Goal: Task Accomplishment & Management: Manage account settings

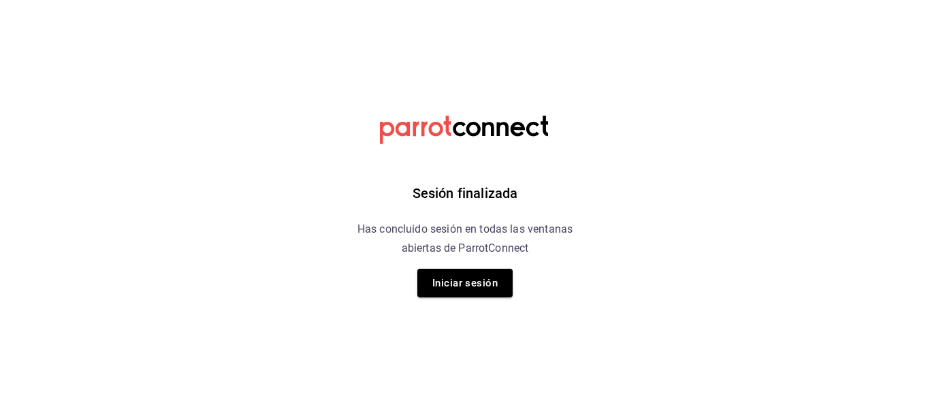
click at [451, 263] on div "Sesión finalizada Has concluido sesión en todas las ventanas abiertas de Parrot…" at bounding box center [465, 206] width 344 height 413
click at [461, 280] on button "Iniciar sesión" at bounding box center [464, 283] width 95 height 29
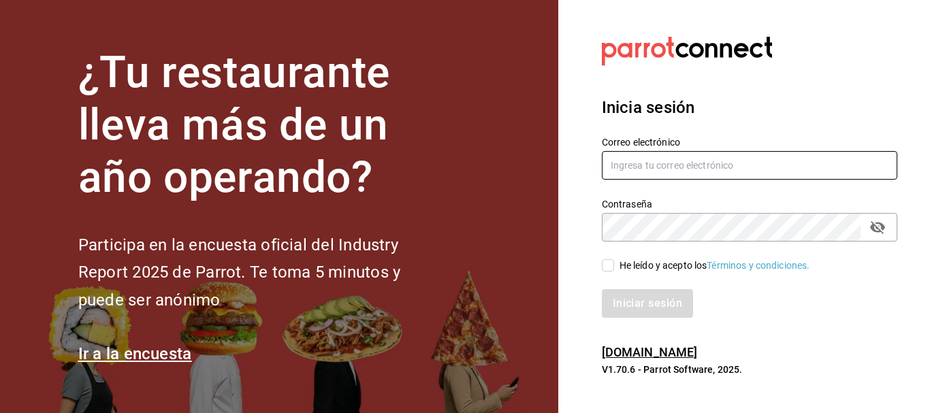
type input "[EMAIL_ADDRESS][DOMAIN_NAME]"
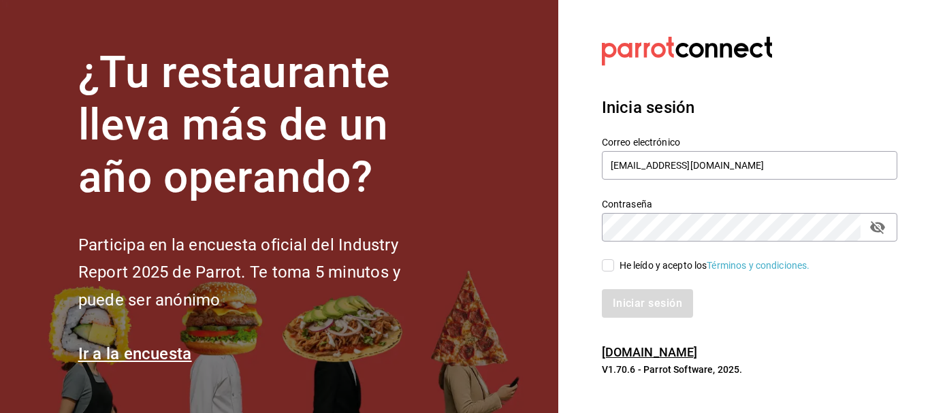
click at [606, 267] on input "He leído y acepto los Términos y condiciones." at bounding box center [608, 265] width 12 height 12
checkbox input "true"
click at [624, 313] on button "Iniciar sesión" at bounding box center [648, 303] width 93 height 29
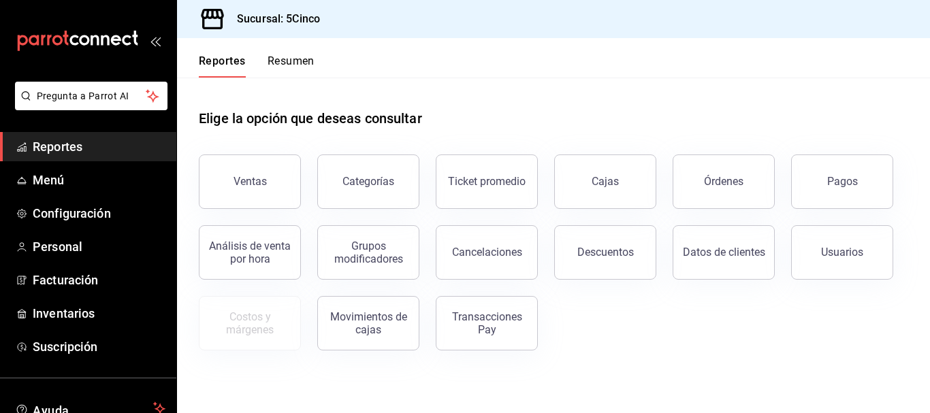
click at [281, 58] on button "Resumen" at bounding box center [290, 65] width 47 height 23
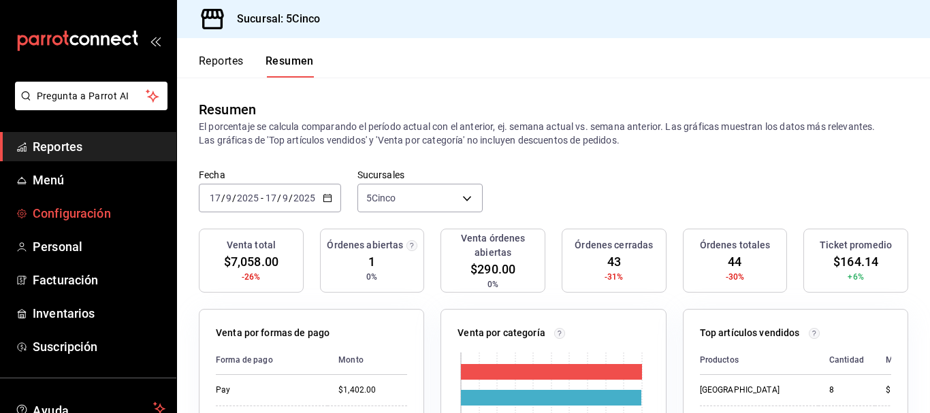
click at [81, 216] on span "Configuración" at bounding box center [99, 213] width 133 height 18
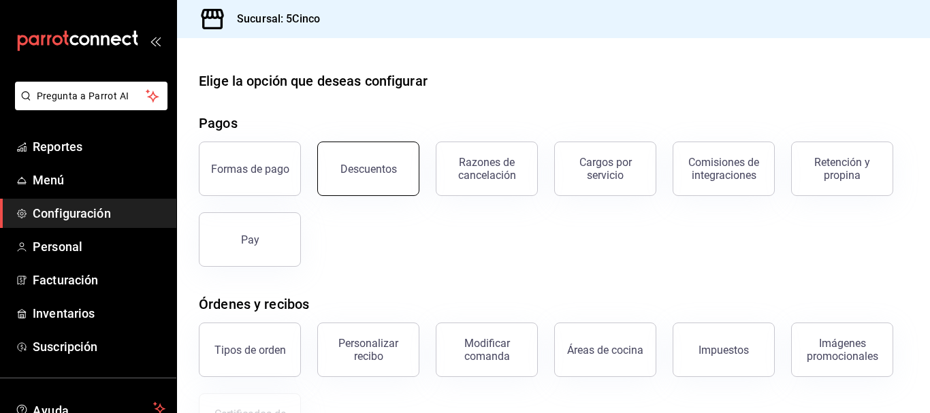
click at [359, 148] on button "Descuentos" at bounding box center [368, 169] width 102 height 54
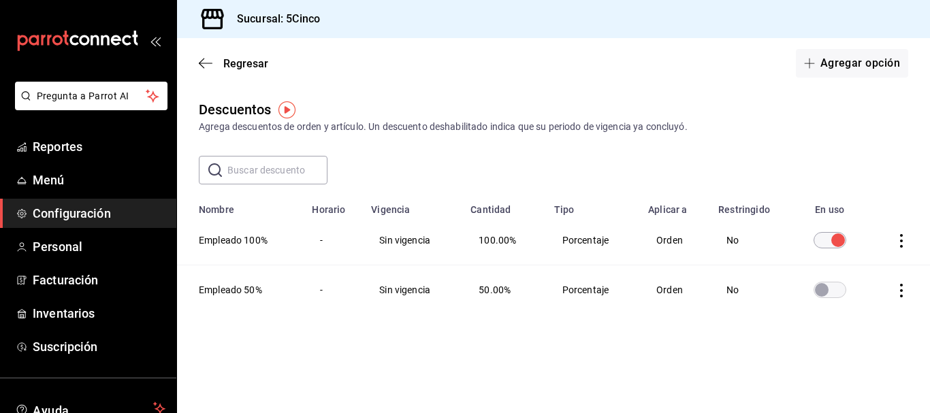
click at [902, 292] on icon "actions" at bounding box center [901, 291] width 14 height 14
click at [862, 306] on span "Eliminar" at bounding box center [851, 309] width 35 height 11
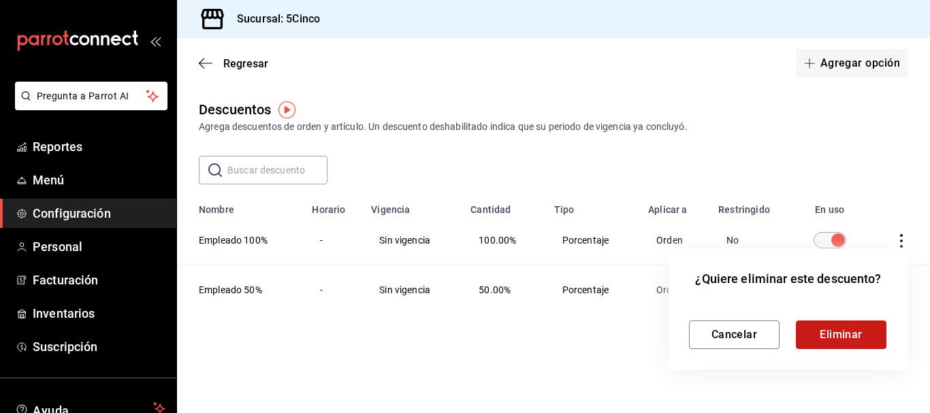
click at [843, 327] on button "Eliminar" at bounding box center [841, 335] width 91 height 29
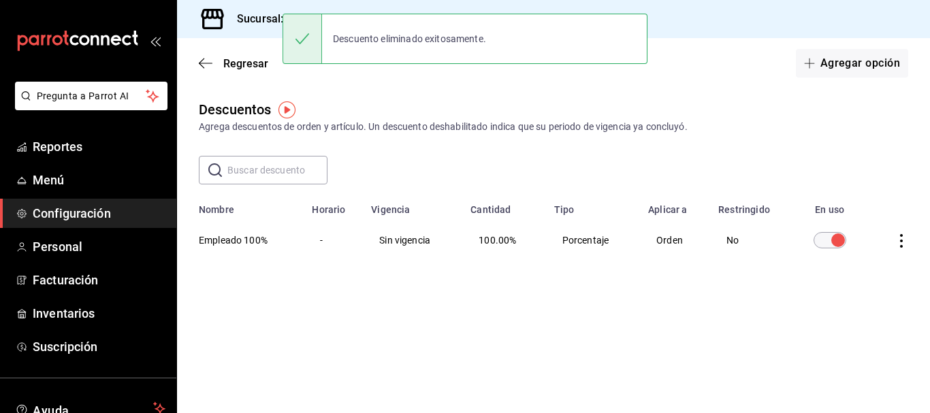
click at [230, 241] on th "Empleado 100%" at bounding box center [240, 240] width 127 height 49
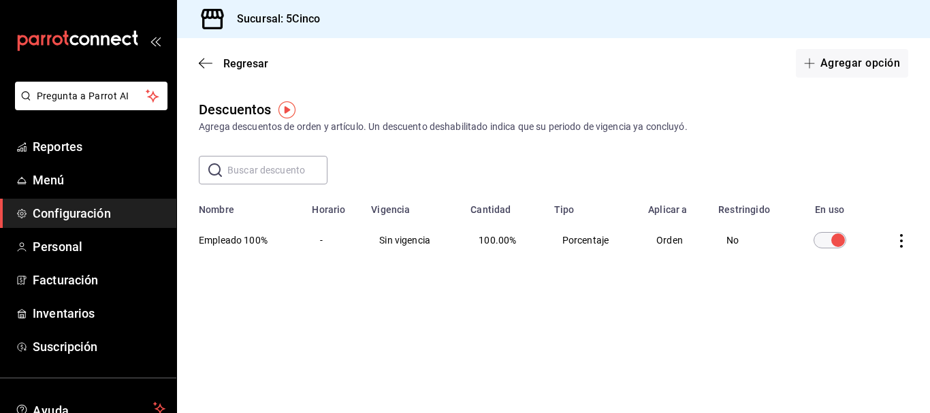
click at [902, 239] on icon "actions" at bounding box center [901, 241] width 14 height 14
drag, startPoint x: 728, startPoint y: 330, endPoint x: 721, endPoint y: 326, distance: 7.9
click at [727, 330] on div at bounding box center [465, 206] width 930 height 413
click at [387, 242] on td "Sin vigencia" at bounding box center [412, 240] width 99 height 49
click at [299, 229] on th "Empleado 100%" at bounding box center [240, 240] width 127 height 49
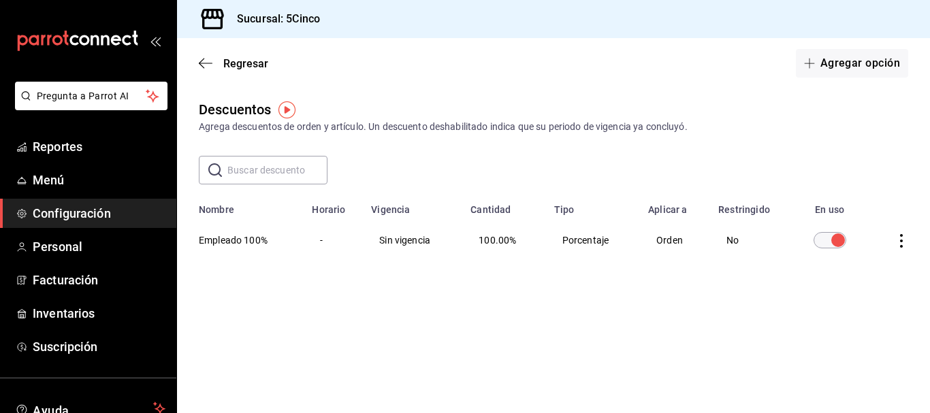
click at [321, 239] on td "-" at bounding box center [333, 240] width 59 height 49
click at [235, 233] on th "Empleado 100%" at bounding box center [240, 240] width 127 height 49
click at [223, 242] on th "Empleado 100%" at bounding box center [240, 240] width 127 height 49
click at [545, 235] on td "100.00%" at bounding box center [503, 240] width 83 height 49
click at [733, 232] on td "No" at bounding box center [750, 240] width 80 height 49
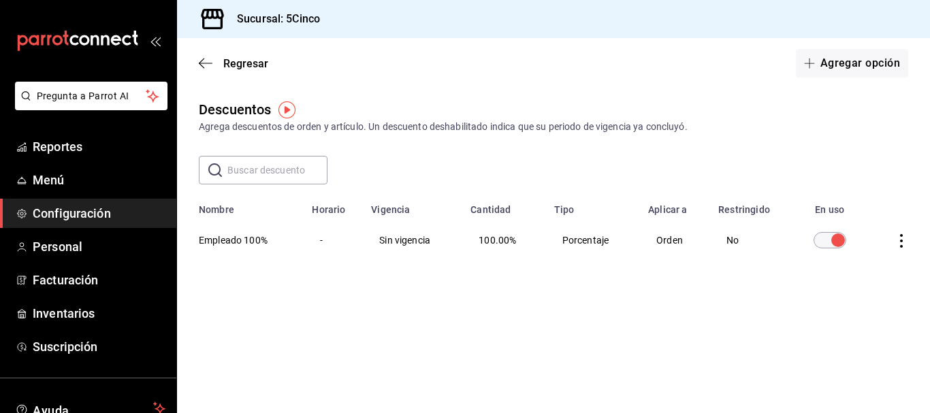
click at [766, 238] on td "No" at bounding box center [750, 240] width 80 height 49
click at [879, 242] on td "discountsTable" at bounding box center [898, 240] width 61 height 49
click at [861, 243] on td "discountsTable" at bounding box center [830, 240] width 78 height 49
click at [875, 239] on td "discountsTable" at bounding box center [898, 240] width 61 height 49
click at [295, 240] on th "Empleado 100%" at bounding box center [240, 240] width 127 height 49
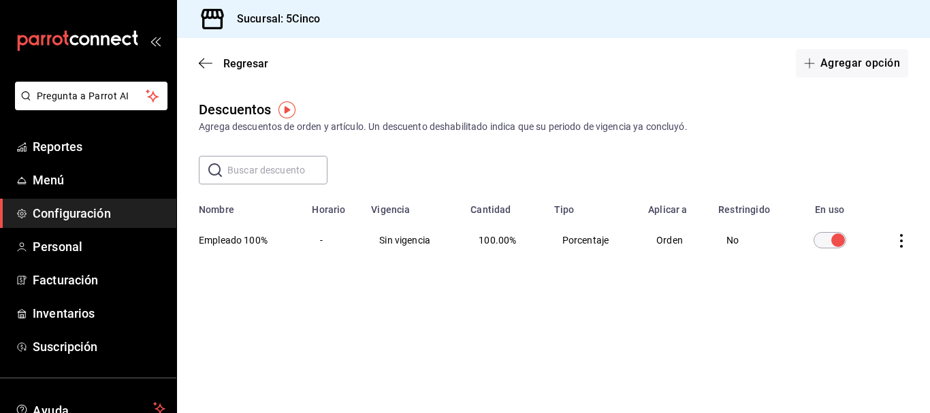
click at [236, 240] on th "Empleado 100%" at bounding box center [240, 240] width 127 height 49
drag, startPoint x: 184, startPoint y: 248, endPoint x: 202, endPoint y: 232, distance: 24.1
click at [186, 247] on th "Empleado 100%" at bounding box center [240, 240] width 127 height 49
click at [203, 231] on th "Empleado 100%" at bounding box center [240, 240] width 127 height 49
click at [296, 238] on th "Empleado 100%" at bounding box center [240, 240] width 127 height 49
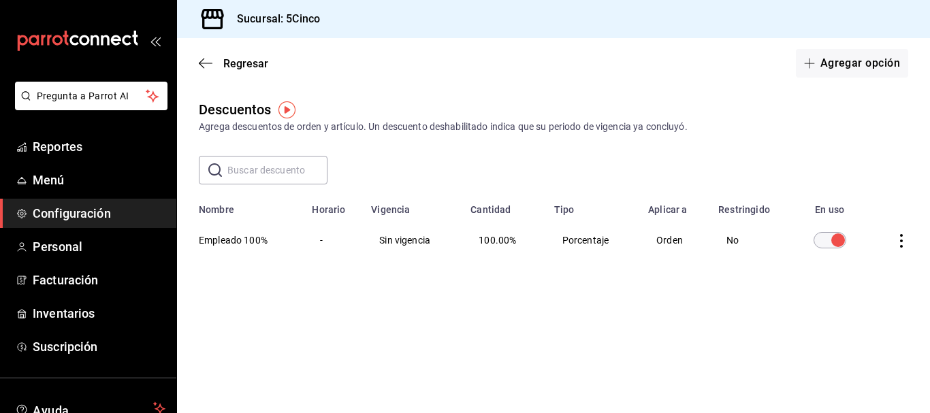
click at [326, 240] on td "-" at bounding box center [333, 240] width 59 height 49
click at [385, 240] on td "Sin vigencia" at bounding box center [412, 240] width 99 height 49
click at [432, 243] on td "Sin vigencia" at bounding box center [412, 240] width 99 height 49
click at [472, 243] on td "100.00%" at bounding box center [503, 240] width 83 height 49
click at [498, 240] on span "100.00%" at bounding box center [496, 240] width 37 height 11
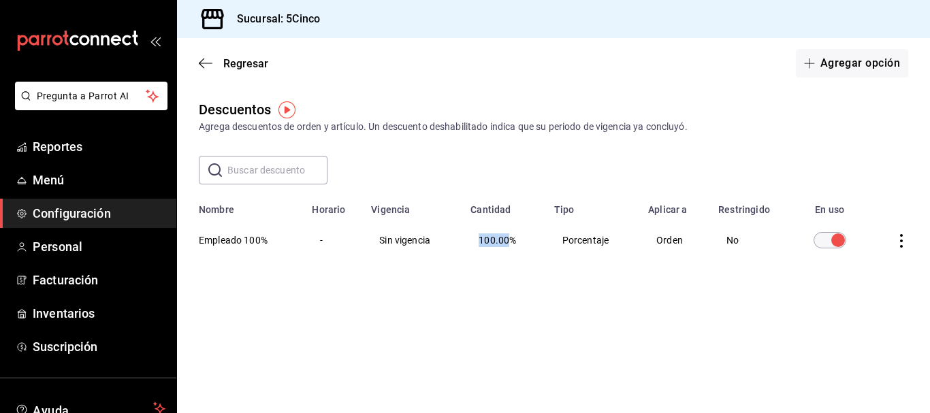
click at [498, 240] on span "100.00%" at bounding box center [496, 240] width 37 height 11
drag, startPoint x: 674, startPoint y: 225, endPoint x: 806, endPoint y: 241, distance: 132.4
click at [691, 229] on td "Orden" at bounding box center [675, 240] width 70 height 49
click at [830, 244] on input "discountsTable" at bounding box center [837, 240] width 49 height 16
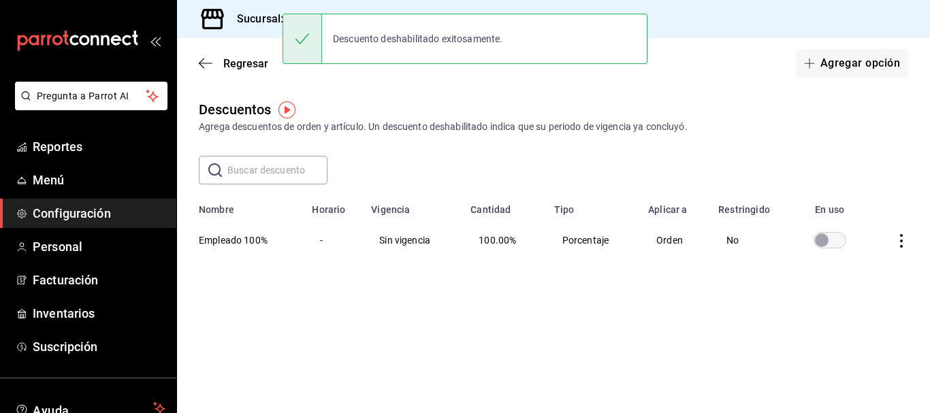
click at [745, 287] on div "Descuentos Agrega descuentos de orden y artículo. Un descuento deshabilitado in…" at bounding box center [553, 206] width 753 height 214
click at [643, 236] on td "Orden" at bounding box center [675, 240] width 70 height 49
click at [491, 236] on span "100.00%" at bounding box center [496, 240] width 37 height 11
click at [344, 249] on td "-" at bounding box center [333, 240] width 59 height 49
click at [259, 241] on th "Empleado 100%" at bounding box center [240, 240] width 127 height 49
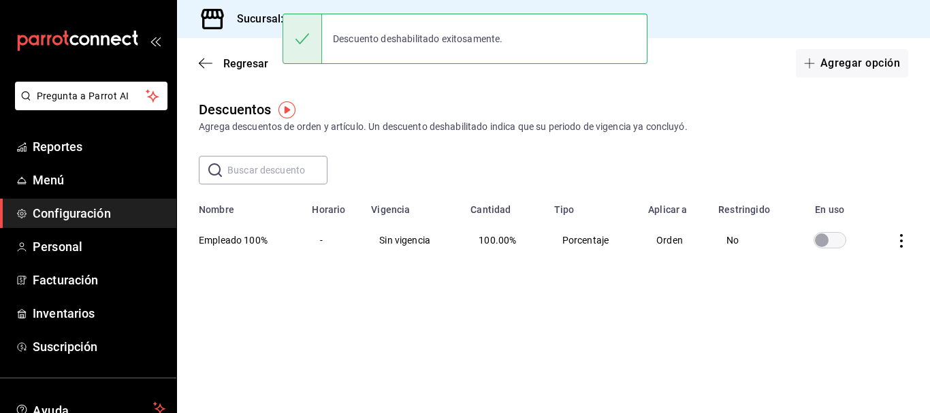
click at [804, 197] on th "En uso" at bounding box center [830, 205] width 78 height 20
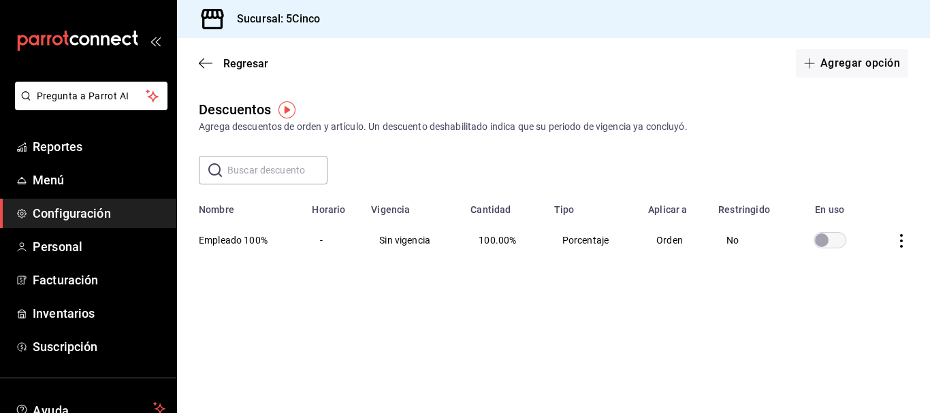
click at [885, 243] on td "discountsTable" at bounding box center [898, 240] width 61 height 49
click at [896, 239] on icon "actions" at bounding box center [901, 241] width 14 height 14
click at [849, 342] on div at bounding box center [465, 206] width 930 height 413
click at [398, 233] on td "Sin vigencia" at bounding box center [412, 240] width 99 height 49
click at [401, 241] on td "Sin vigencia" at bounding box center [412, 240] width 99 height 49
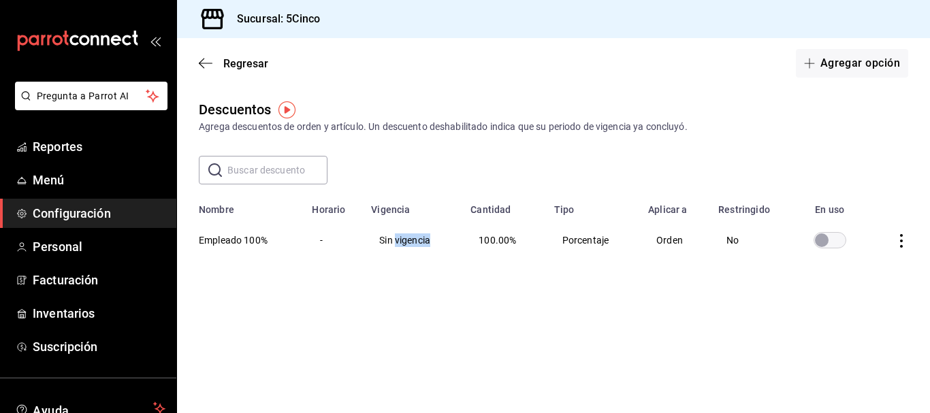
click at [401, 241] on td "Sin vigencia" at bounding box center [412, 240] width 99 height 49
click at [259, 242] on th "Empleado 100%" at bounding box center [240, 240] width 127 height 49
click at [549, 233] on td "Porcentaje" at bounding box center [593, 240] width 94 height 49
click at [901, 242] on icon "actions" at bounding box center [901, 241] width 3 height 14
click at [855, 261] on span "Eliminar" at bounding box center [851, 259] width 35 height 11
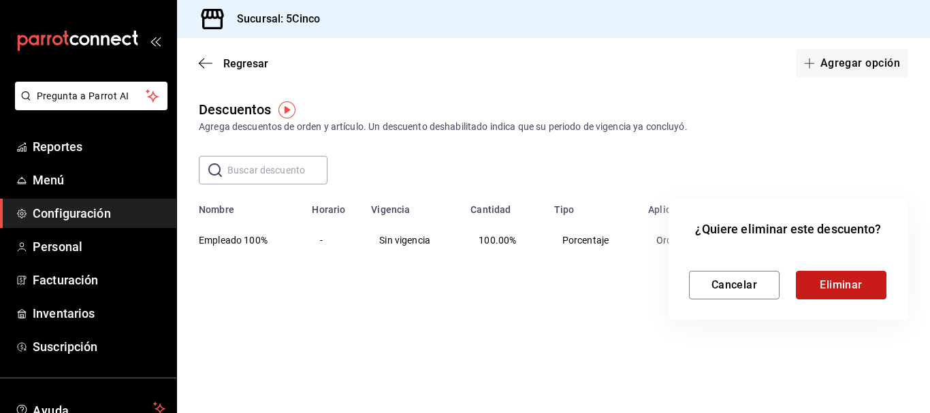
click at [819, 278] on button "Eliminar" at bounding box center [841, 285] width 91 height 29
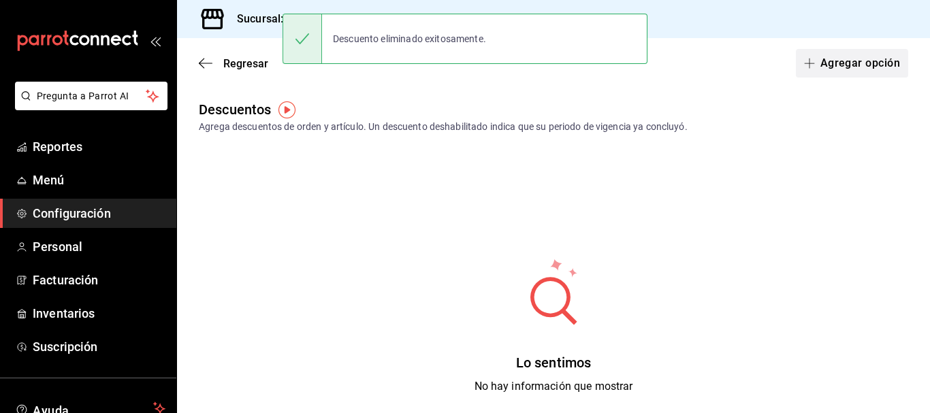
click at [865, 67] on button "Agregar opción" at bounding box center [852, 63] width 112 height 29
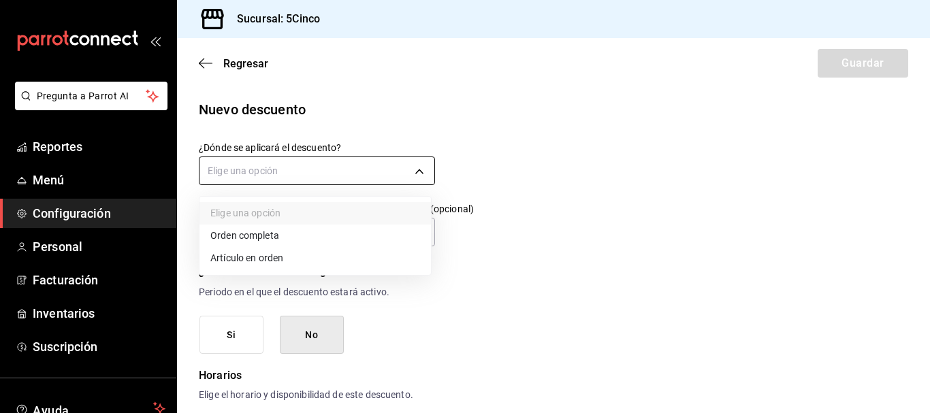
click at [288, 163] on body "Pregunta a Parrot AI Reportes Menú Configuración Personal Facturación Inventari…" at bounding box center [465, 206] width 930 height 413
click at [285, 231] on li "Orden completa" at bounding box center [314, 236] width 231 height 22
type input "ORDER"
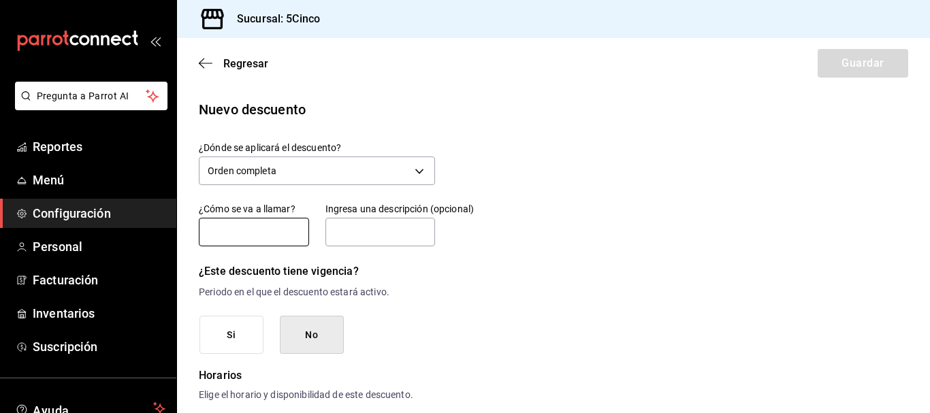
click at [276, 231] on input "text" at bounding box center [254, 232] width 110 height 29
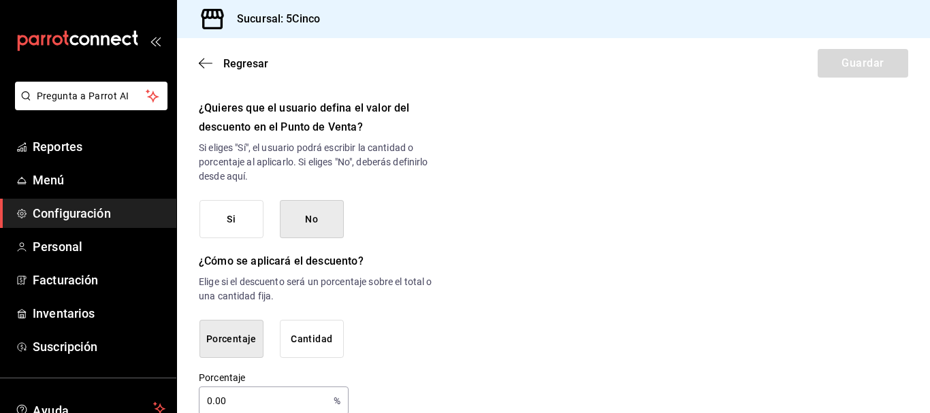
scroll to position [681, 0]
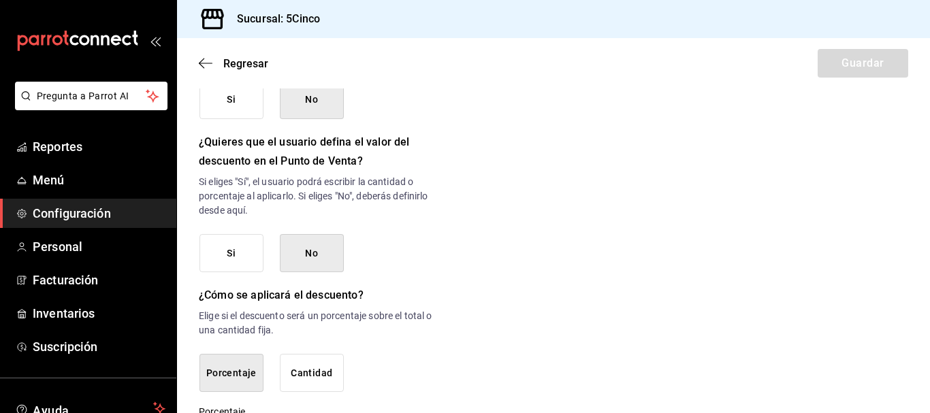
type input "Descuento empleado"
click at [236, 272] on button "Si" at bounding box center [231, 253] width 64 height 39
click at [306, 266] on button "No" at bounding box center [312, 253] width 64 height 39
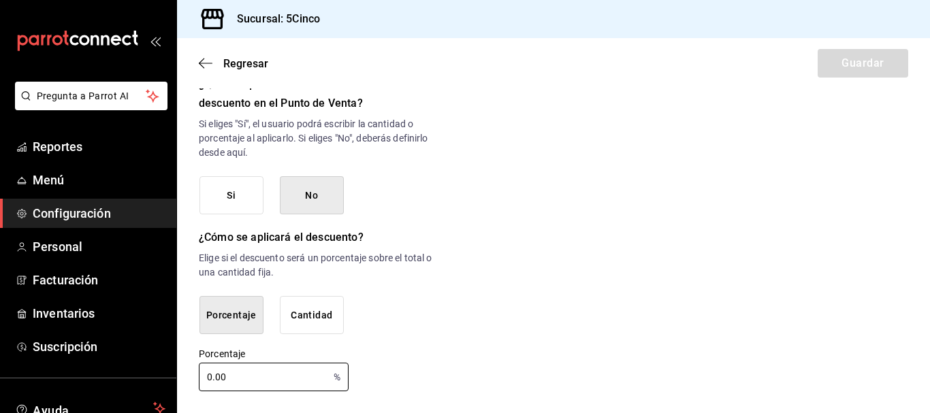
drag, startPoint x: 282, startPoint y: 378, endPoint x: 176, endPoint y: 374, distance: 106.3
click at [176, 374] on div "Pregunta a Parrot AI Reportes Menú Configuración Personal Facturación Inventari…" at bounding box center [465, 206] width 930 height 413
type input "50"
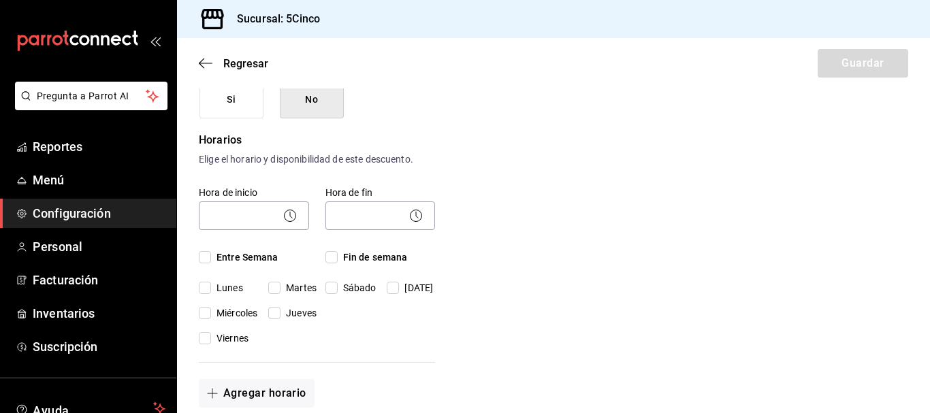
scroll to position [272, 0]
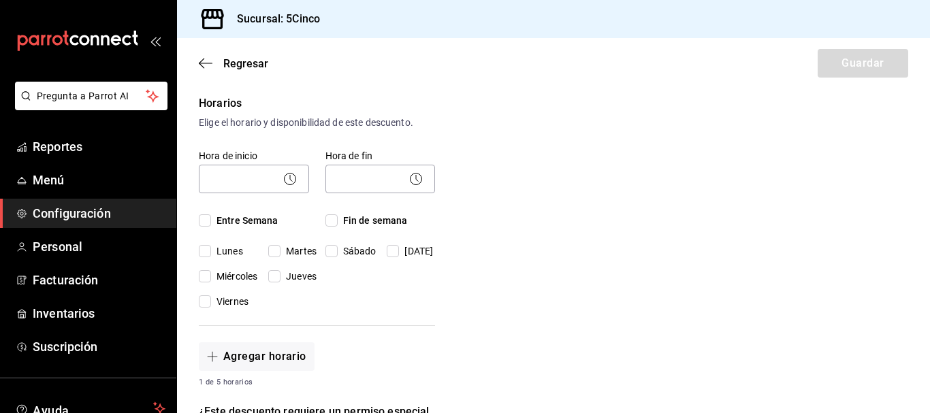
click at [203, 253] on input "Lunes" at bounding box center [205, 251] width 12 height 12
checkbox input "true"
click at [334, 223] on input "Fin de semana" at bounding box center [331, 220] width 12 height 12
checkbox input "true"
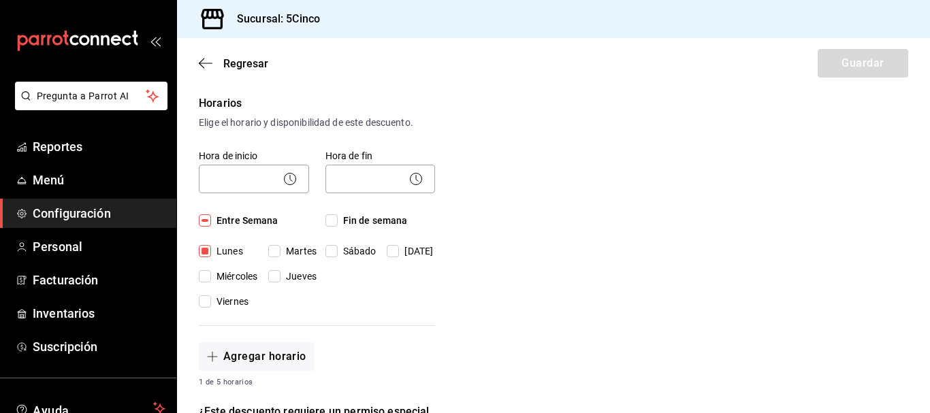
checkbox input "true"
click at [557, 205] on div "Nuevo descuento ¿Dónde se aplicará el descuento? Orden completa ORDER ¿Cómo se …" at bounding box center [553, 342] width 753 height 1030
click at [208, 272] on input "Miércoles" at bounding box center [205, 276] width 12 height 12
checkbox input "true"
click at [204, 310] on div "Hora de inicio ​ Entre Semana Lunes Martes Miércoles Jueves Viernes Hora de fin…" at bounding box center [317, 229] width 236 height 193
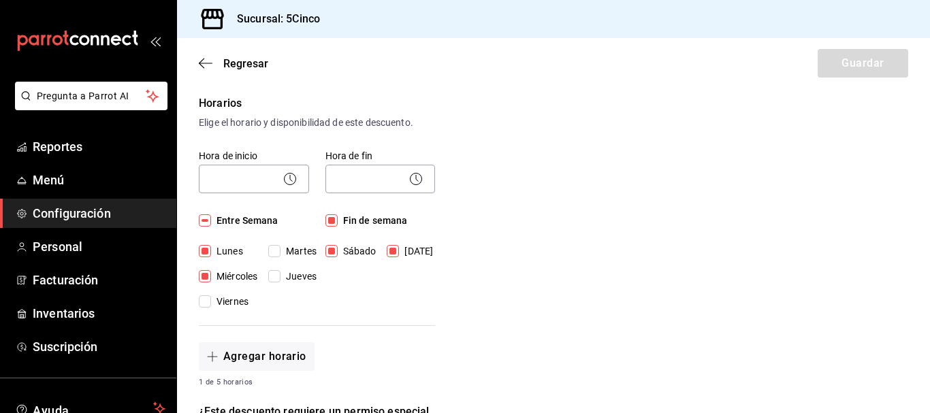
click at [209, 297] on input "Viernes" at bounding box center [205, 301] width 12 height 12
checkbox input "true"
click at [276, 272] on input "Jueves" at bounding box center [274, 276] width 12 height 12
checkbox input "true"
click at [280, 250] on input "Martes" at bounding box center [274, 251] width 12 height 12
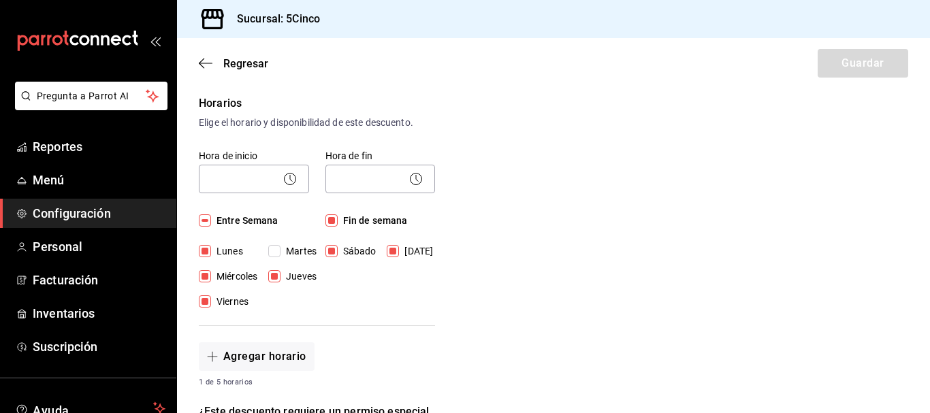
checkbox input "true"
click at [436, 306] on div "Nuevo descuento ¿Dónde se aplicará el descuento? Orden completa ORDER ¿Cómo se …" at bounding box center [553, 342] width 753 height 1030
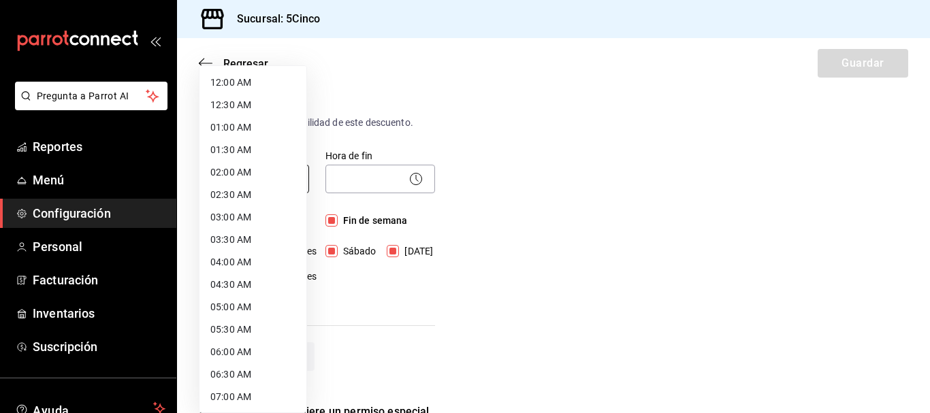
click at [261, 179] on body "Pregunta a Parrot AI Reportes Menú Configuración Personal Facturación Inventari…" at bounding box center [465, 206] width 930 height 413
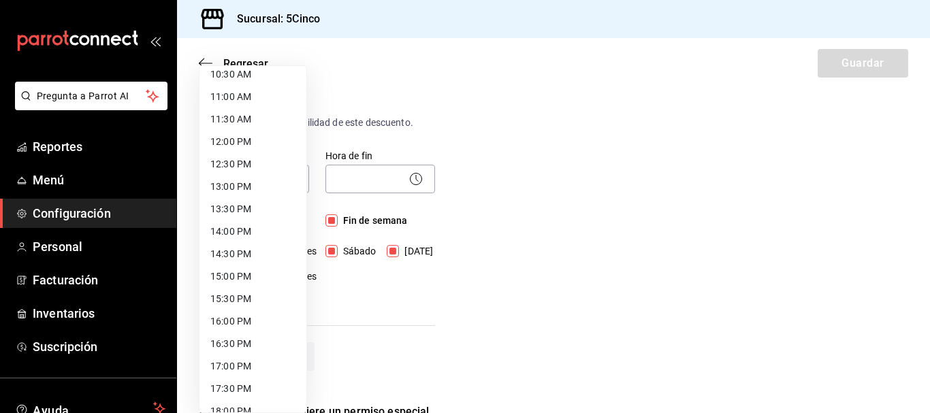
scroll to position [544, 0]
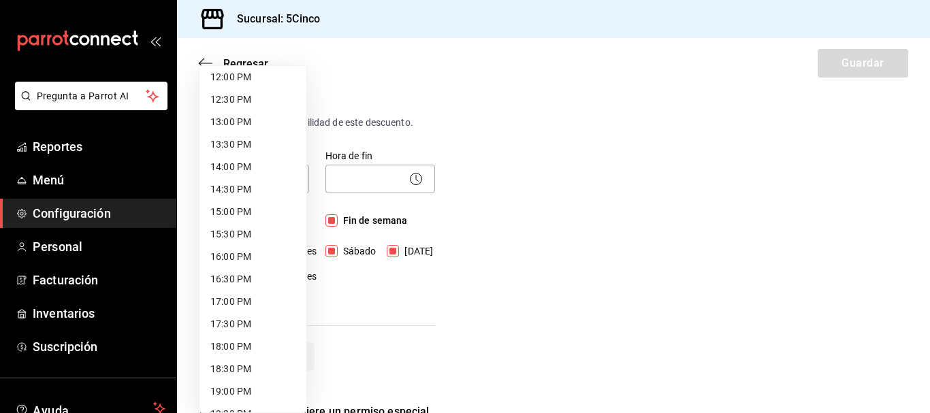
click at [244, 78] on li "12:00 PM" at bounding box center [252, 77] width 107 height 22
type input "12:00"
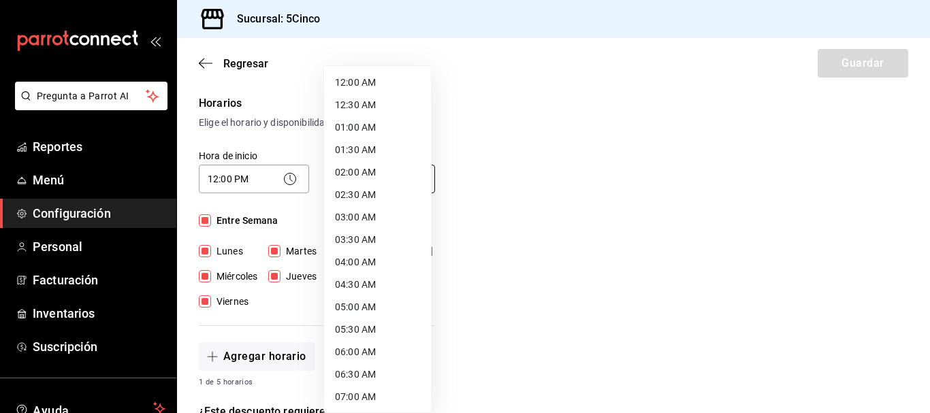
click at [361, 184] on body "Pregunta a Parrot AI Reportes Menú Configuración Personal Facturación Inventari…" at bounding box center [465, 206] width 930 height 413
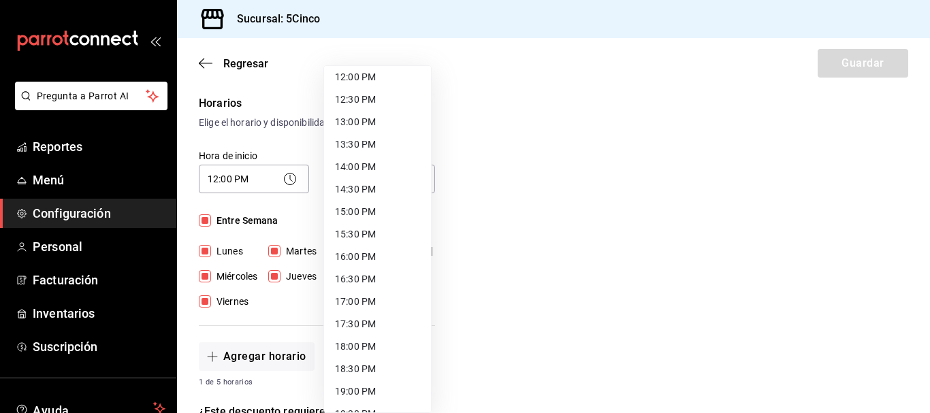
click at [370, 302] on li "17:00 PM" at bounding box center [377, 302] width 107 height 22
type input "17:00"
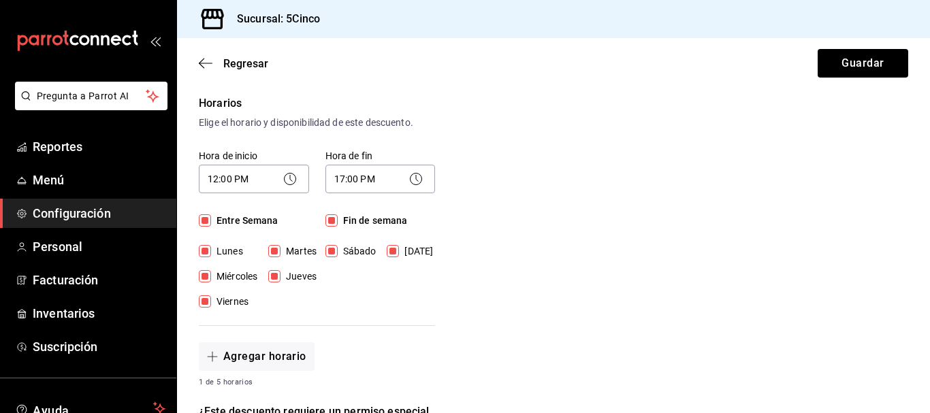
click at [498, 254] on div "Nuevo descuento ¿Dónde se aplicará el descuento? Orden completa ORDER ¿Cómo se …" at bounding box center [553, 342] width 753 height 1030
click at [205, 246] on input "Lunes" at bounding box center [205, 251] width 12 height 12
checkbox input "false"
click at [391, 294] on div "Hora de fin 17:00 PM 17:00 Fin de semana Sábado Domingo" at bounding box center [372, 221] width 127 height 176
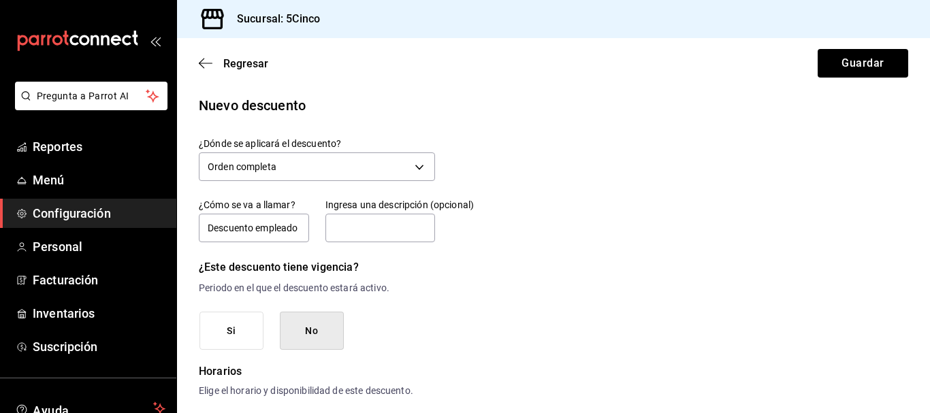
scroll to position [0, 0]
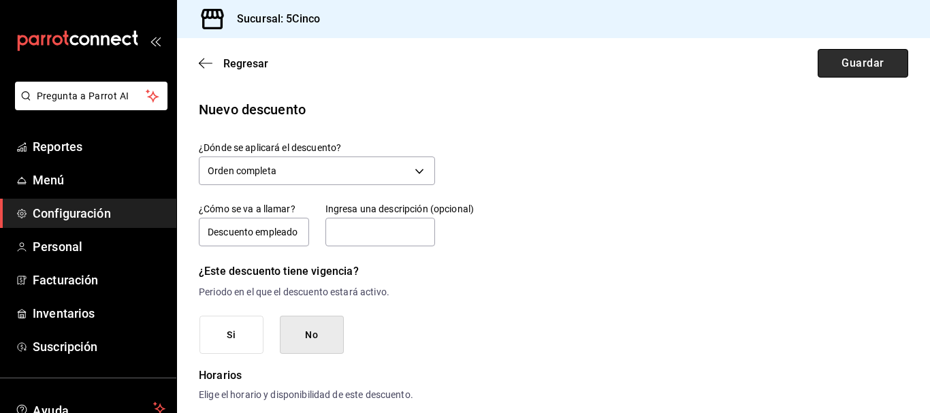
click at [836, 69] on button "Guardar" at bounding box center [862, 63] width 91 height 29
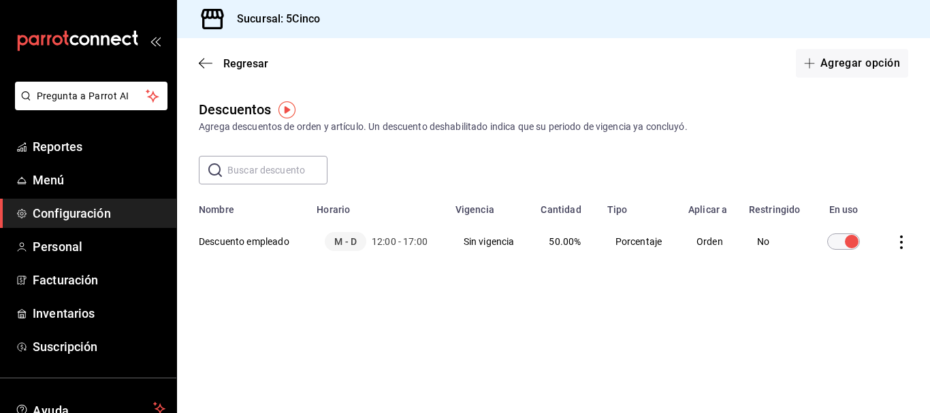
click at [493, 312] on div "Descuentos Agrega descuentos de orden y artículo. Un descuento deshabilitado in…" at bounding box center [553, 207] width 753 height 217
click at [310, 333] on main "Regresar Agregar opción Descuentos Agrega descuentos de orden y artículo. Un de…" at bounding box center [553, 225] width 753 height 375
